Goal: Obtain resource: Obtain resource

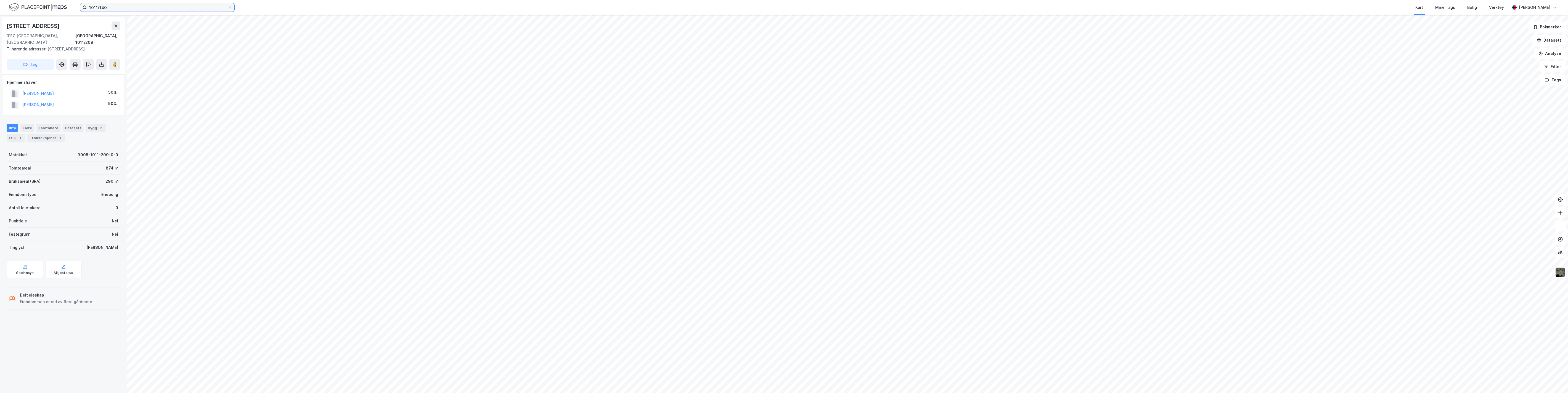
click at [93, 9] on input "1011/140" at bounding box center [157, 7] width 141 height 8
click at [145, 26] on span "[STREET_ADDRESS]" at bounding box center [159, 27] width 37 height 7
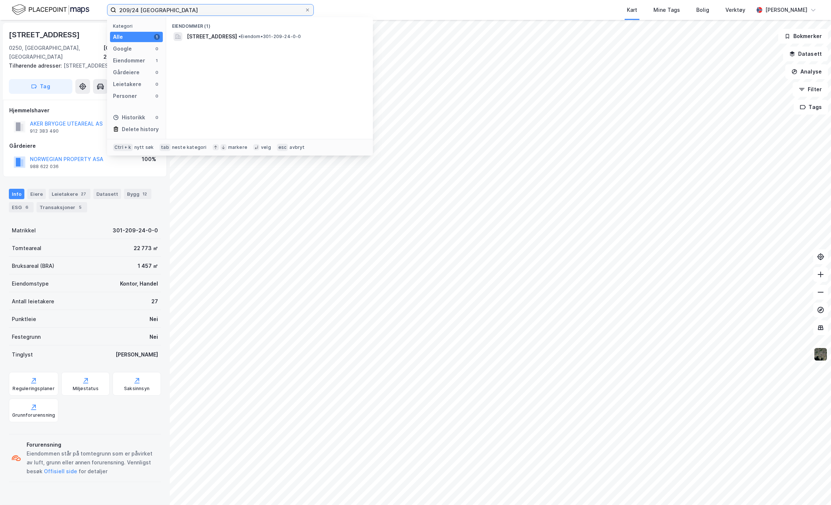
click at [133, 9] on input "209/24 [GEOGRAPHIC_DATA]" at bounding box center [210, 9] width 188 height 11
click at [201, 38] on span "[STREET_ADDRESS]" at bounding box center [212, 36] width 50 height 9
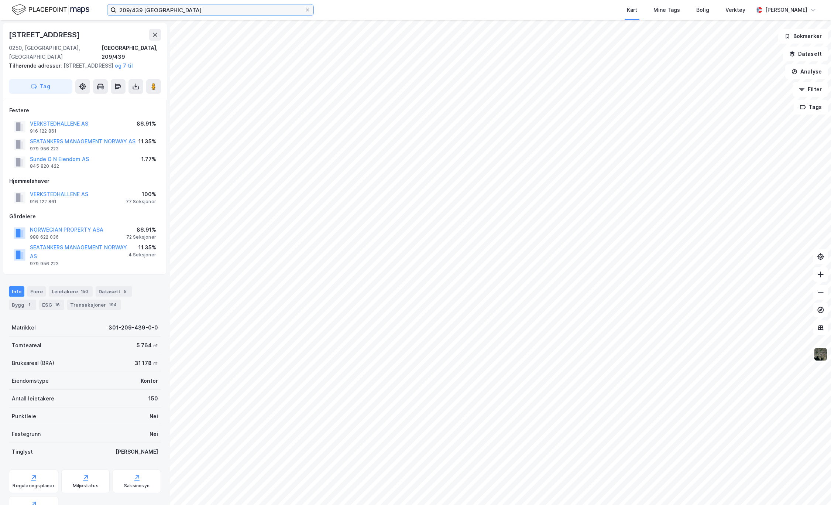
click at [139, 9] on input "209/439 [GEOGRAPHIC_DATA]" at bounding box center [210, 9] width 188 height 11
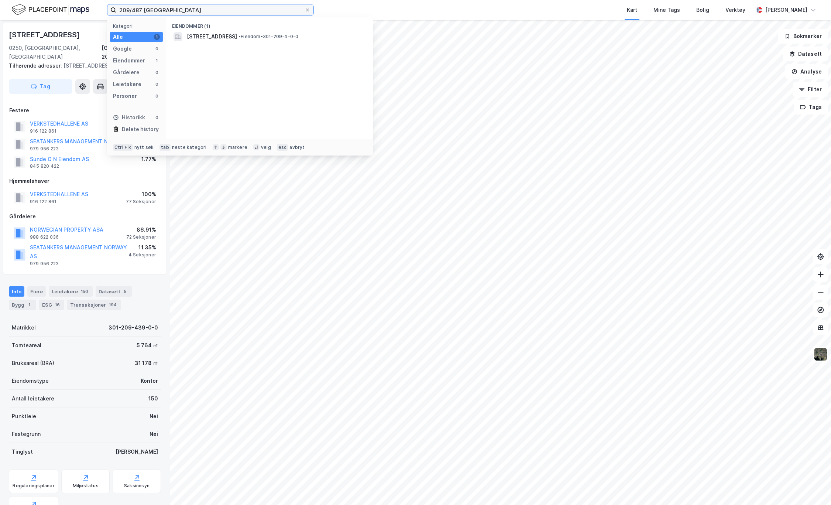
type input "209/487 [GEOGRAPHIC_DATA]"
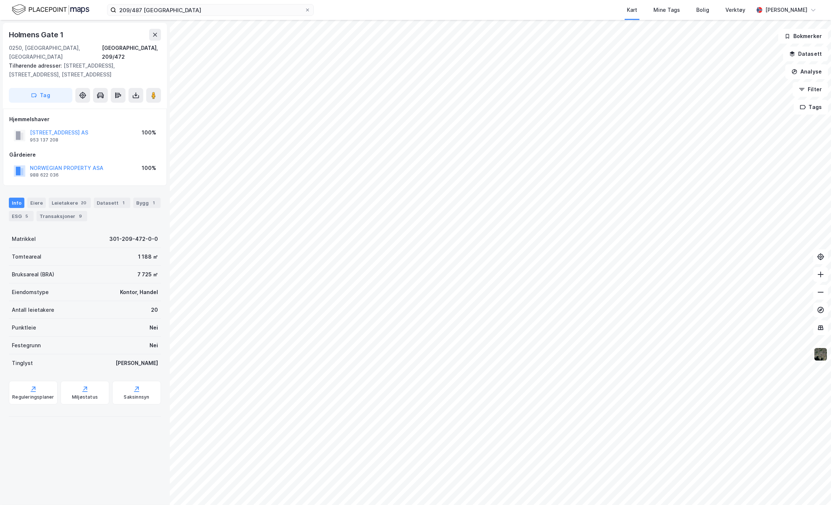
click at [138, 88] on button at bounding box center [135, 95] width 15 height 15
click at [104, 107] on div "Last ned grunnbok" at bounding box center [99, 110] width 43 height 6
click at [135, 92] on icon at bounding box center [135, 95] width 7 height 7
click at [104, 107] on div "Last ned grunnbok" at bounding box center [99, 110] width 43 height 6
